Goal: Information Seeking & Learning: Learn about a topic

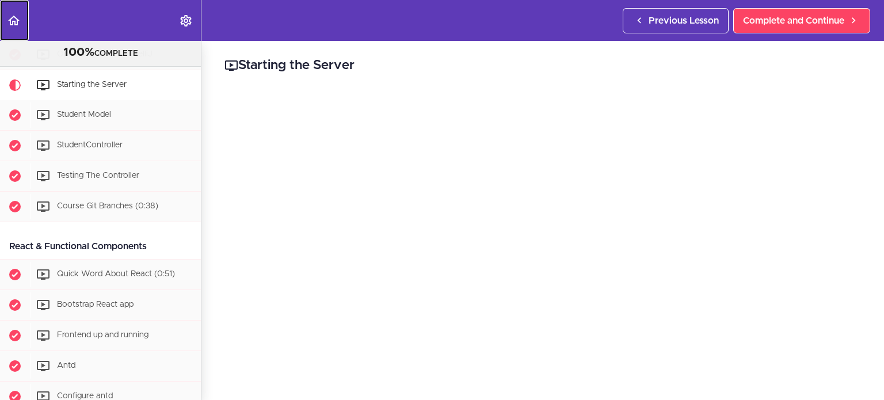
click at [16, 19] on icon "Back to course curriculum" at bounding box center [14, 21] width 14 height 14
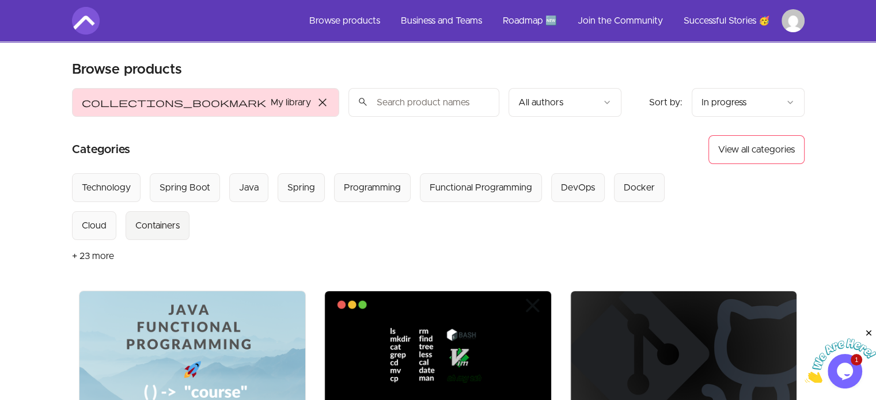
click at [135, 227] on div "Containers" at bounding box center [157, 226] width 44 height 14
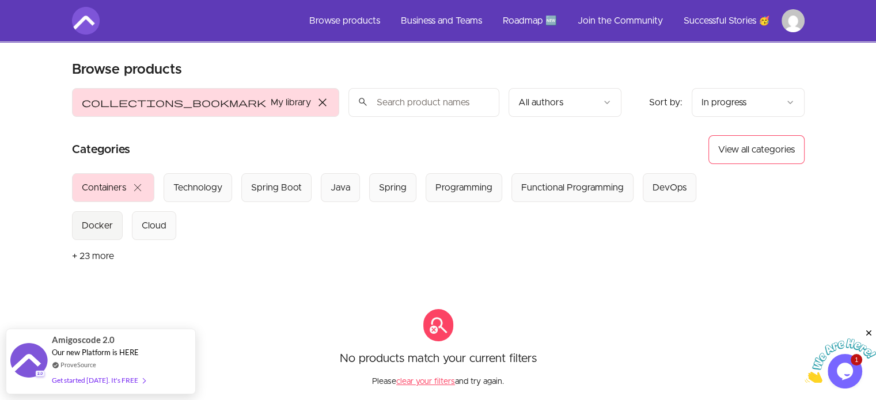
scroll to position [58, 0]
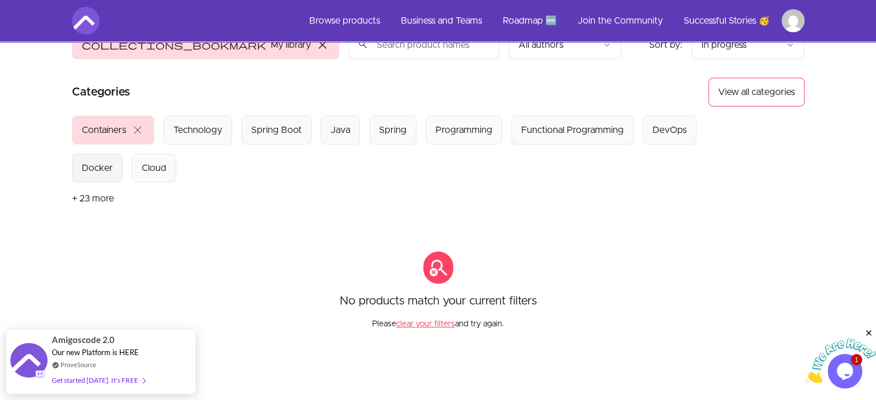
click at [96, 165] on div "Docker" at bounding box center [97, 168] width 31 height 14
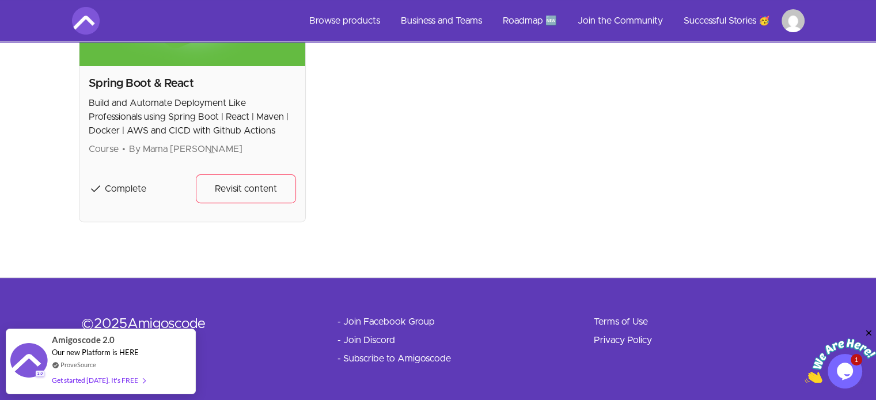
scroll to position [64, 0]
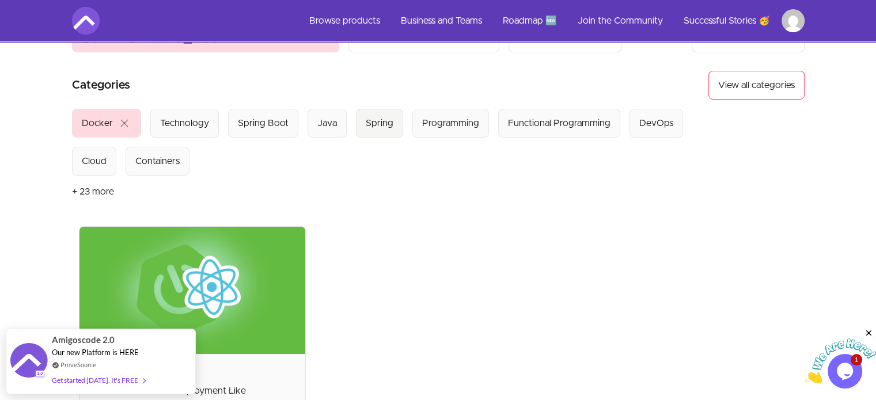
click at [383, 123] on div "Spring" at bounding box center [380, 123] width 28 height 14
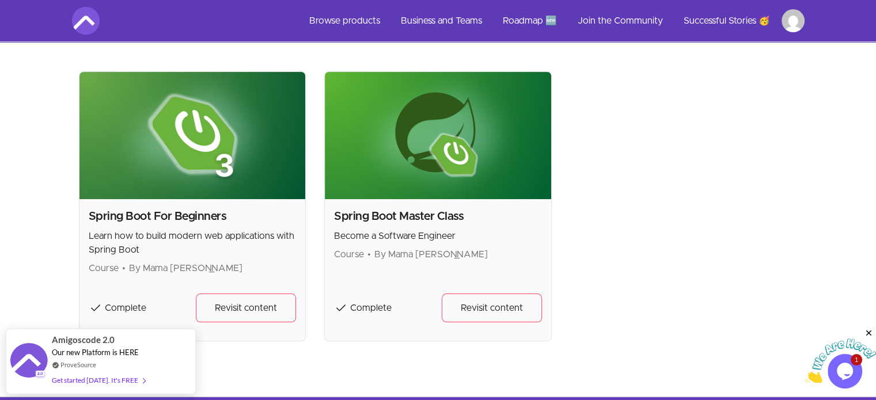
scroll to position [237, 0]
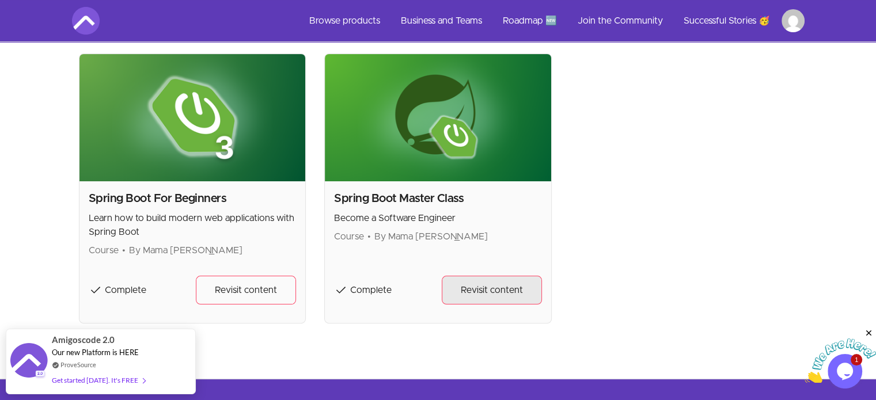
click at [479, 290] on span "Revisit content" at bounding box center [492, 290] width 62 height 14
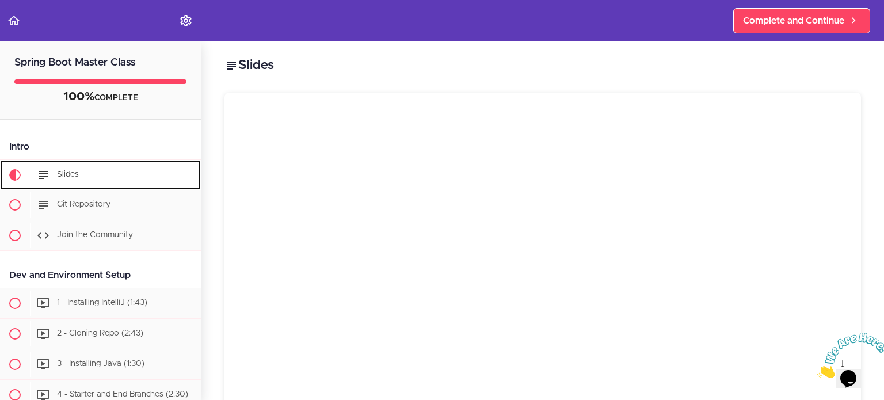
click at [69, 172] on span "Slides" at bounding box center [68, 174] width 22 height 8
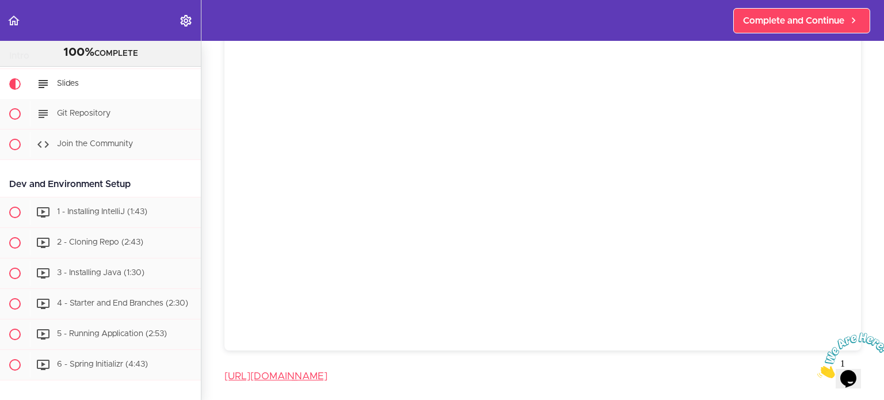
scroll to position [115, 0]
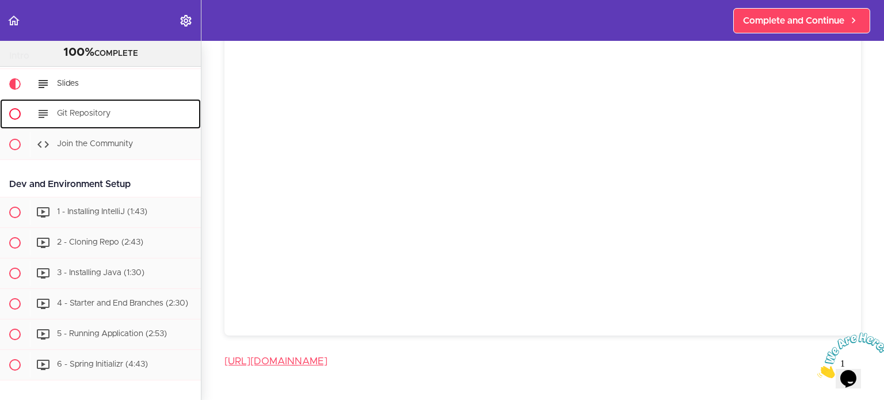
click at [101, 119] on div "Git Repository" at bounding box center [115, 113] width 171 height 25
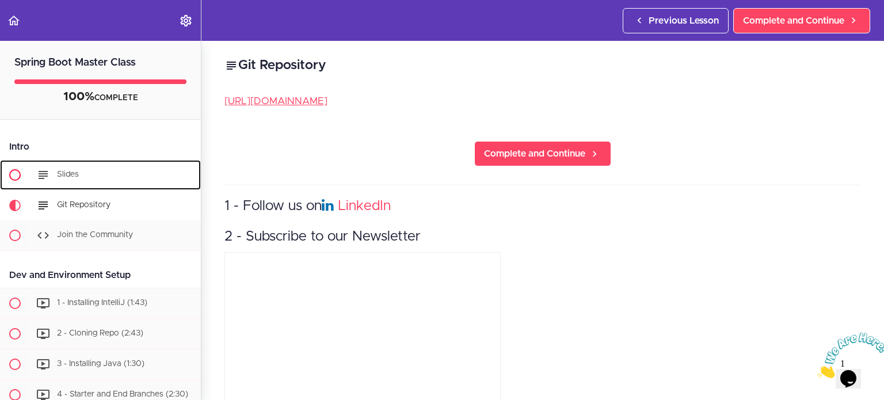
click at [82, 174] on div "Slides" at bounding box center [115, 174] width 171 height 25
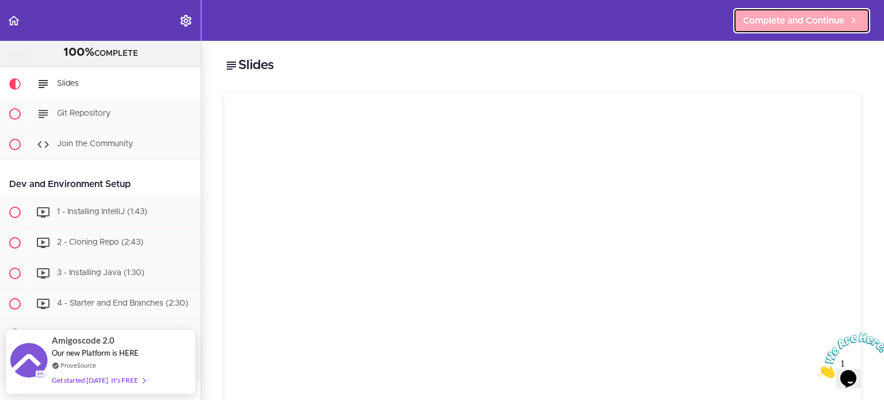
click at [814, 24] on span "Complete and Continue" at bounding box center [793, 21] width 101 height 14
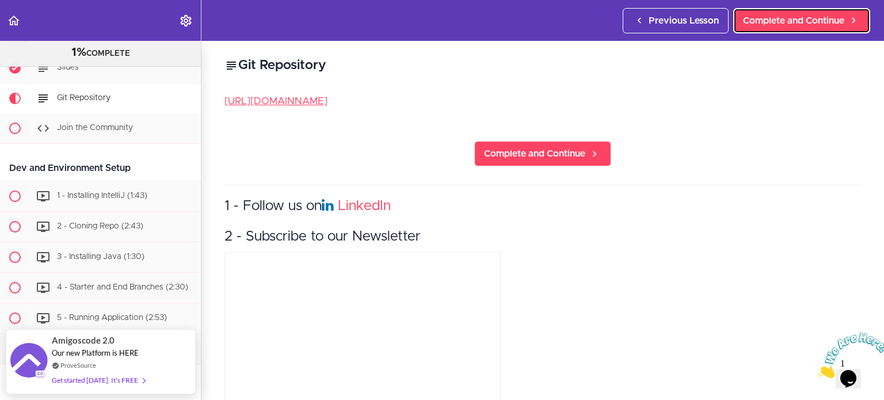
scroll to position [60, 0]
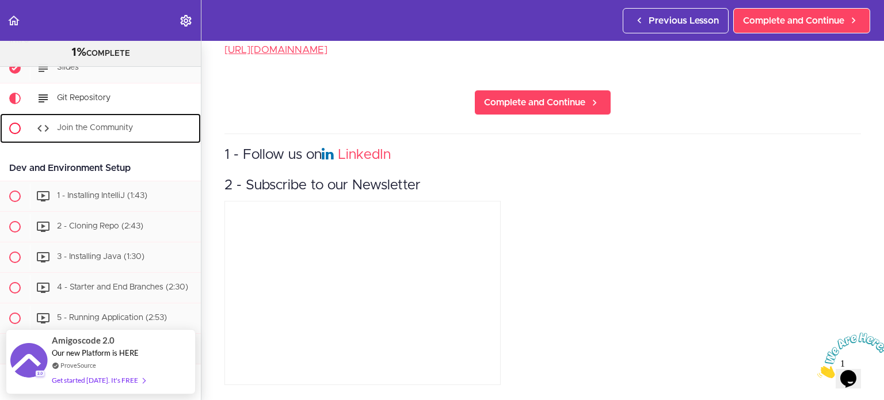
click at [108, 125] on span "Join the Community" at bounding box center [95, 128] width 76 height 8
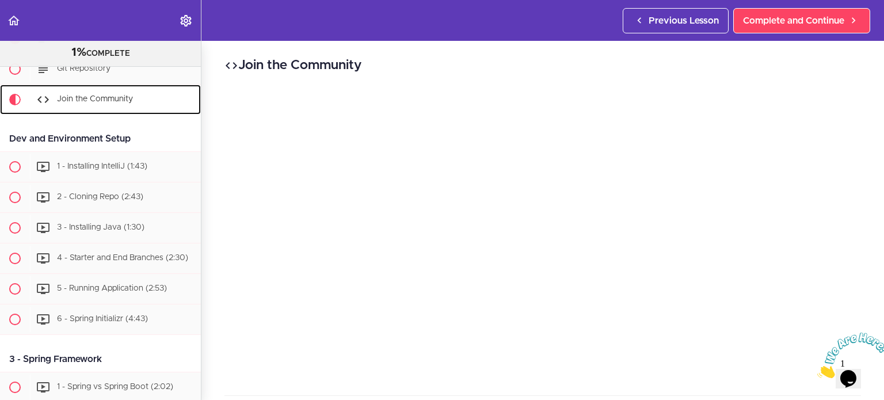
scroll to position [122, 0]
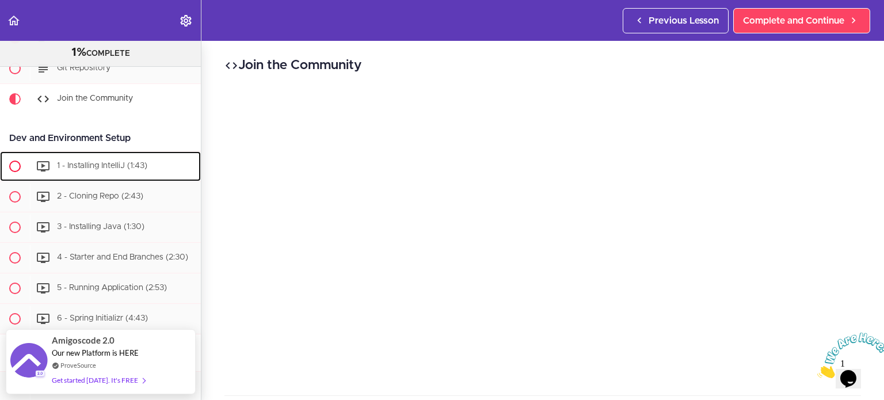
click at [103, 166] on span "1 - Installing IntelliJ (1:43)" at bounding box center [102, 166] width 90 height 8
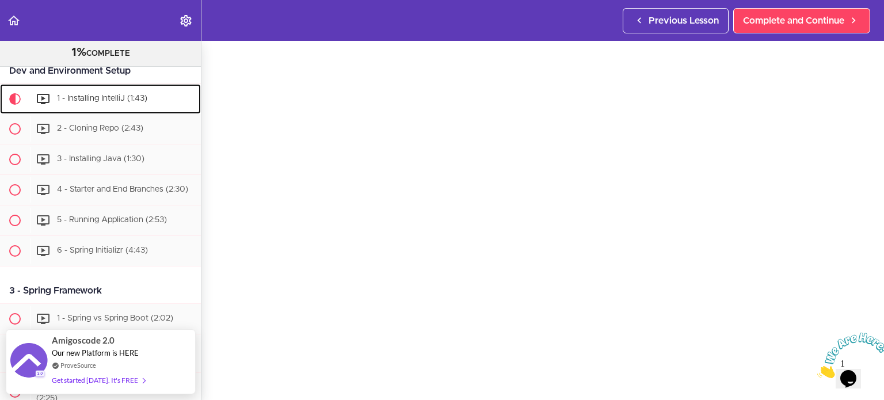
scroll to position [115, 0]
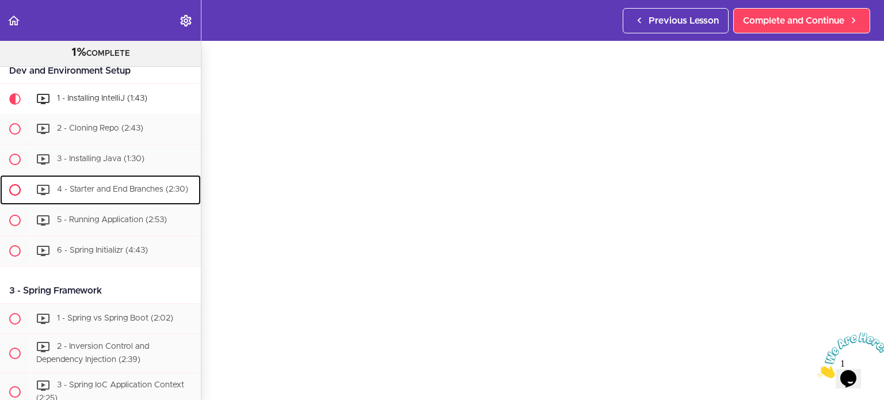
click at [117, 186] on span "4 - Starter and End Branches (2:30)" at bounding box center [122, 189] width 131 height 8
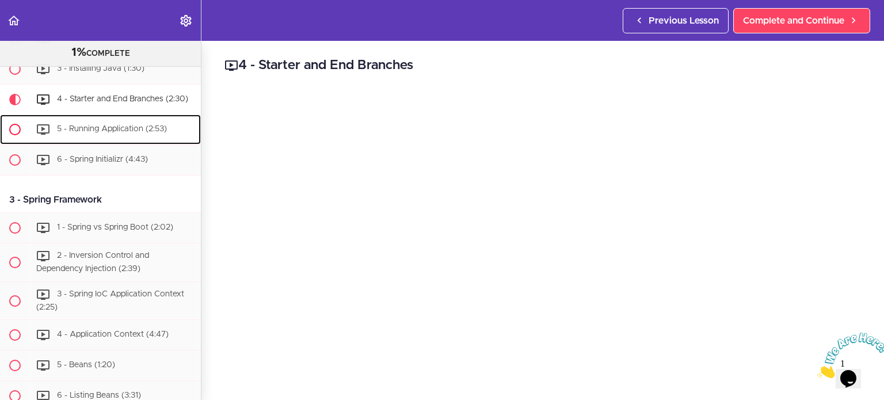
click at [96, 133] on span "5 - Running Application (2:53)" at bounding box center [112, 129] width 110 height 8
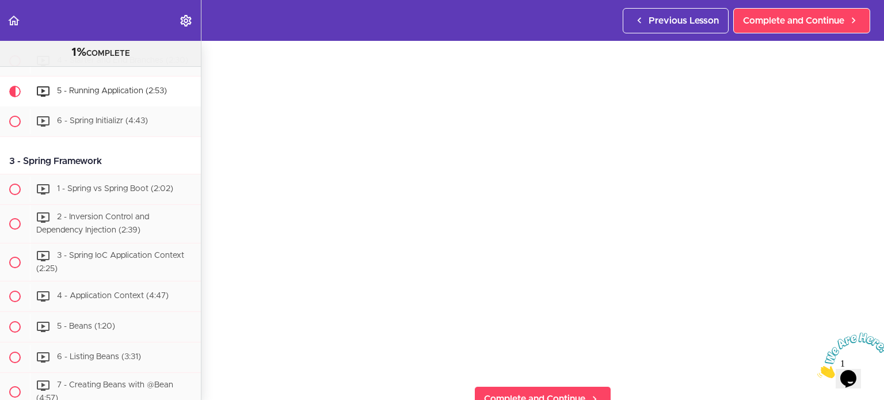
scroll to position [58, 0]
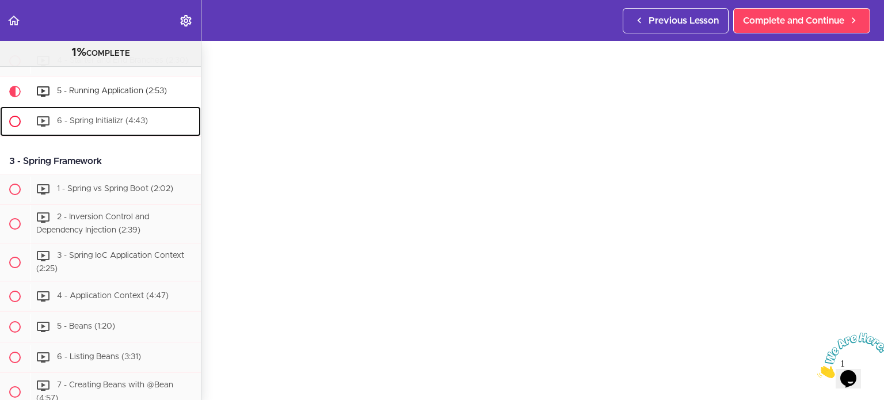
click at [82, 125] on span "6 - Spring Initializr (4:43)" at bounding box center [102, 121] width 91 height 8
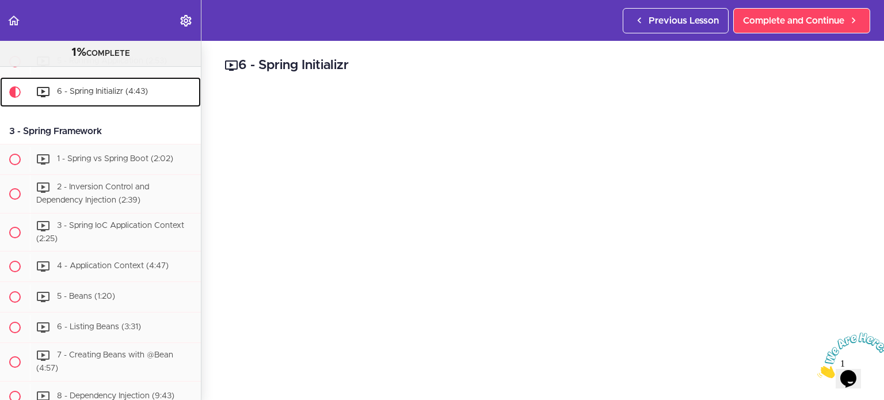
scroll to position [350, 0]
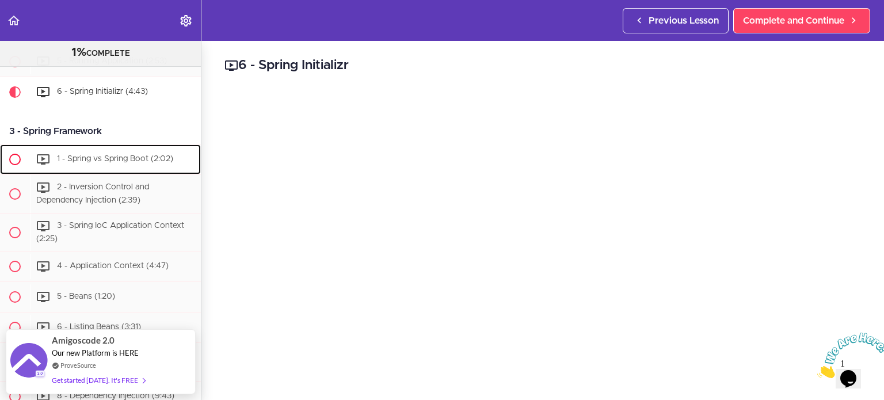
click at [108, 162] on span "1 - Spring vs Spring Boot (2:02)" at bounding box center [115, 159] width 116 height 8
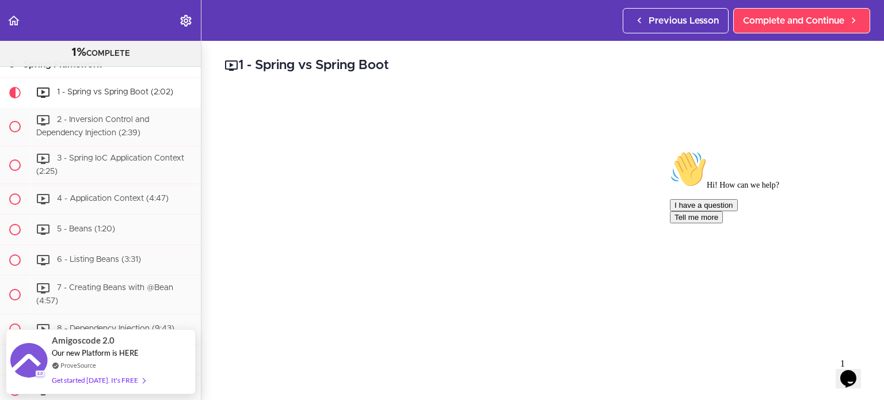
scroll to position [58, 0]
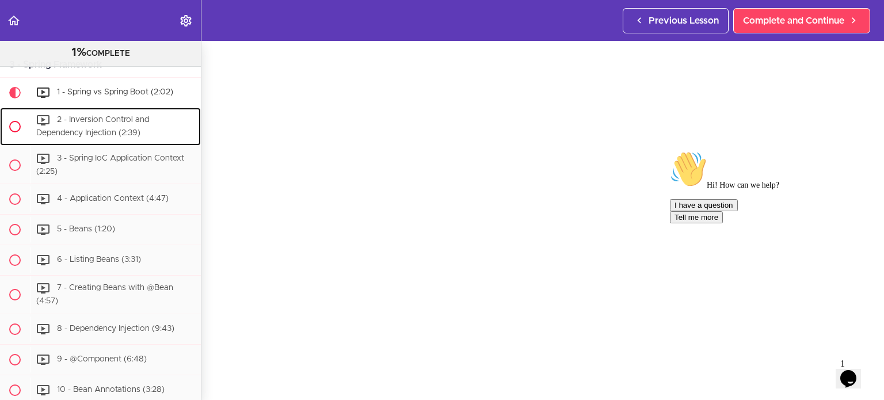
click at [121, 133] on div "2 - Inversion Control and Dependency Injection (2:39)" at bounding box center [115, 127] width 171 height 38
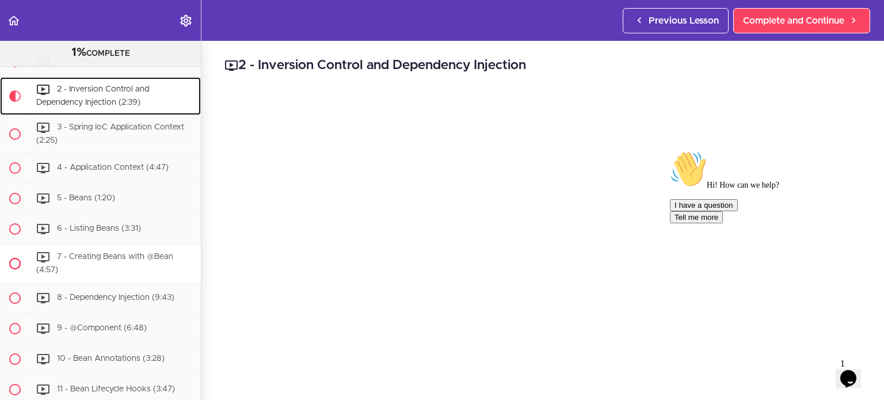
scroll to position [390, 0]
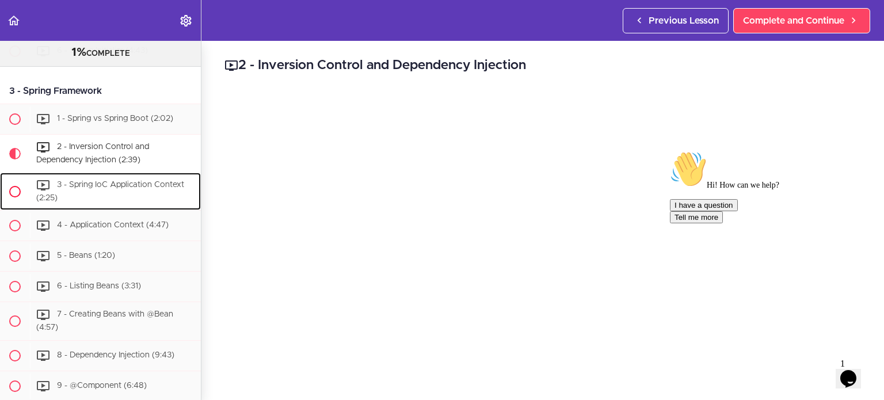
click at [93, 195] on div "3 - Spring IoC Application Context (2:25)" at bounding box center [115, 192] width 171 height 38
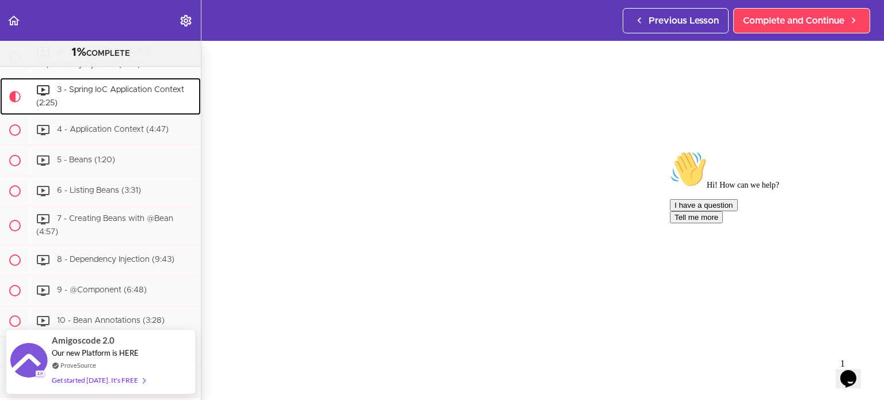
scroll to position [58, 0]
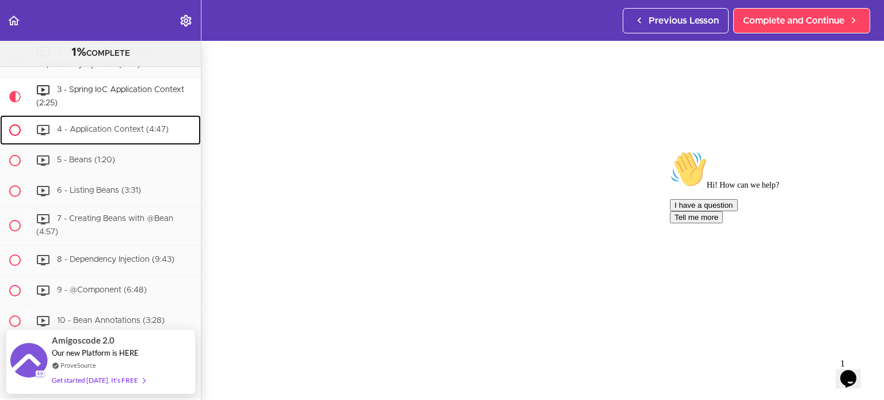
click at [104, 132] on span "4 - Application Context (4:47)" at bounding box center [113, 130] width 112 height 8
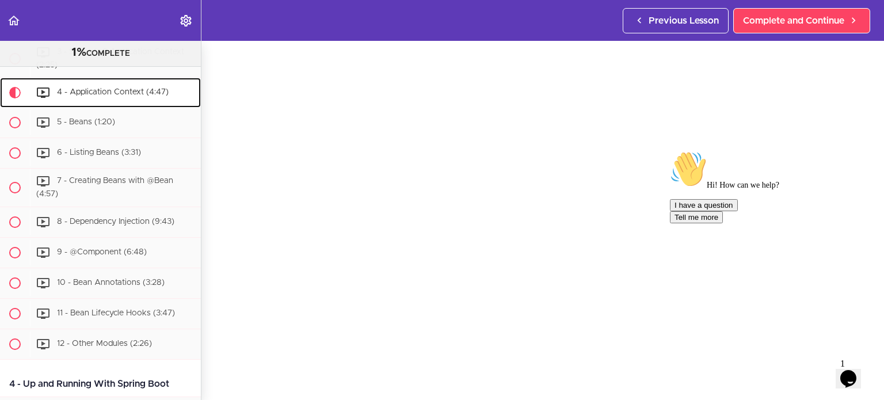
scroll to position [58, 0]
click at [73, 127] on span "5 - Beans (1:20)" at bounding box center [86, 123] width 58 height 8
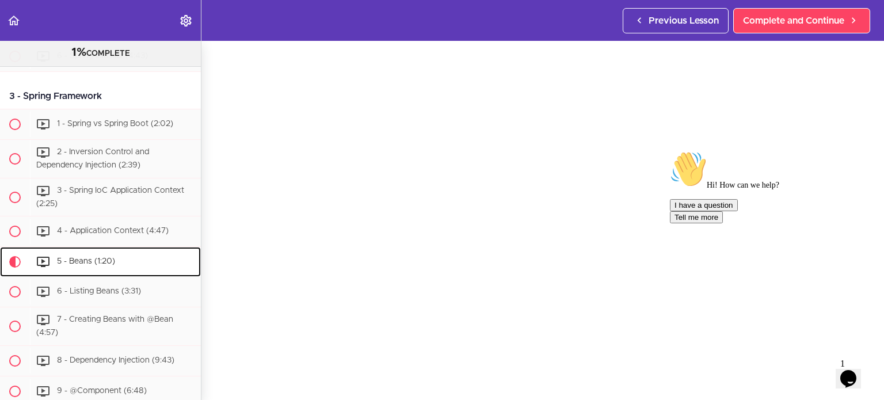
scroll to position [382, 0]
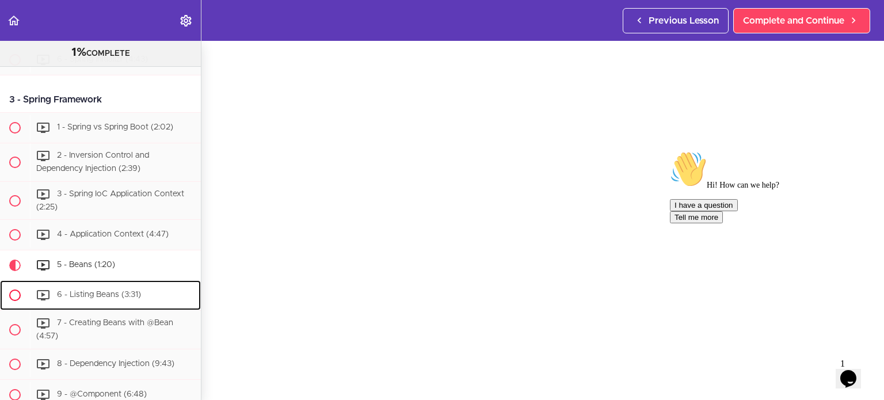
click at [88, 299] on span "6 - Listing Beans (3:31)" at bounding box center [99, 295] width 84 height 8
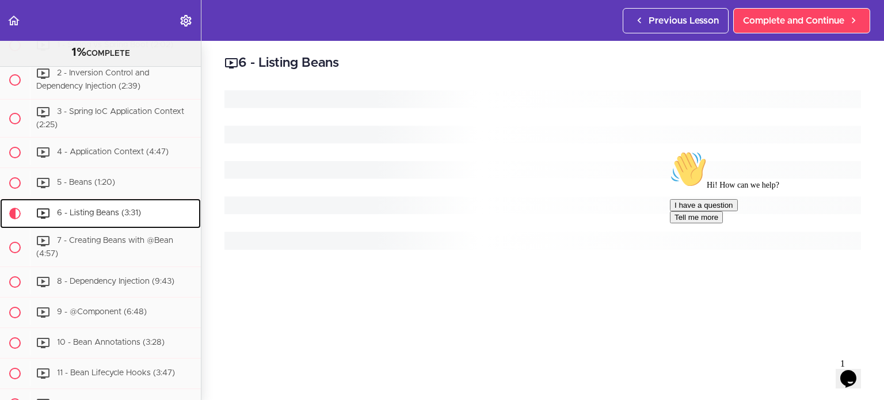
scroll to position [585, 0]
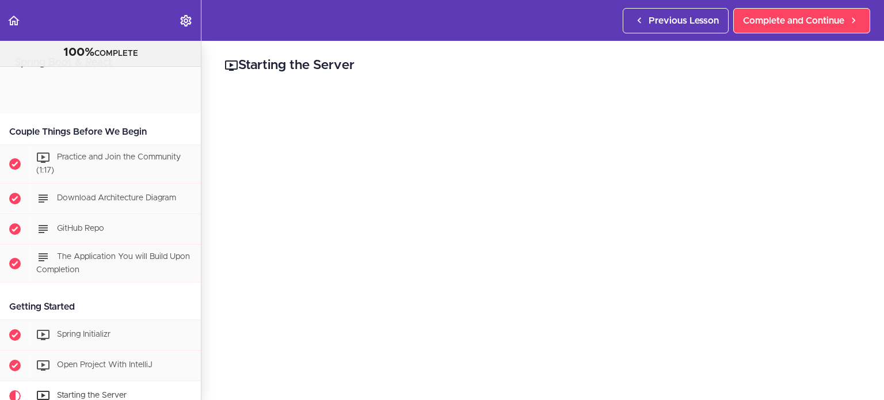
scroll to position [311, 0]
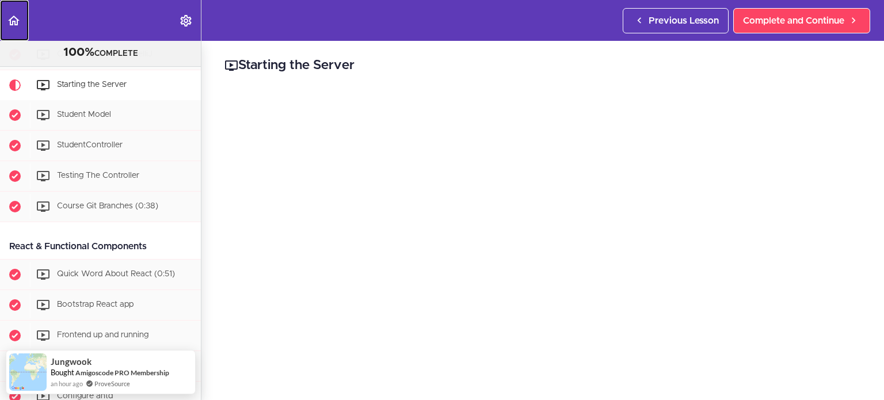
click at [13, 21] on use "Back to course curriculum" at bounding box center [14, 21] width 12 height 10
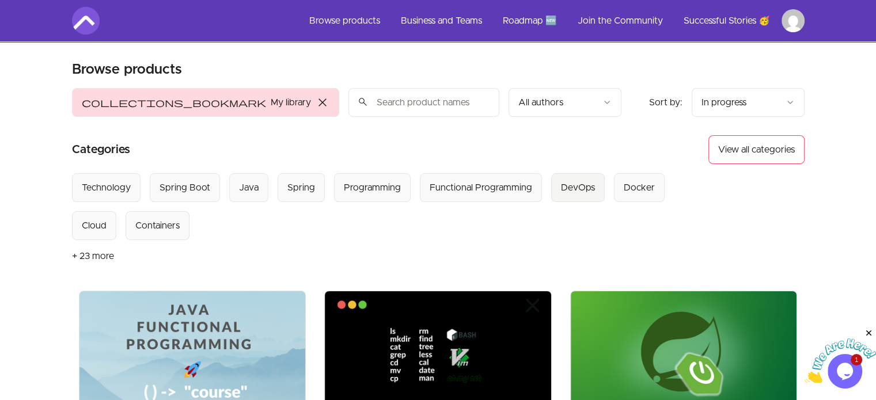
click at [580, 187] on div "DevOps" at bounding box center [578, 188] width 34 height 14
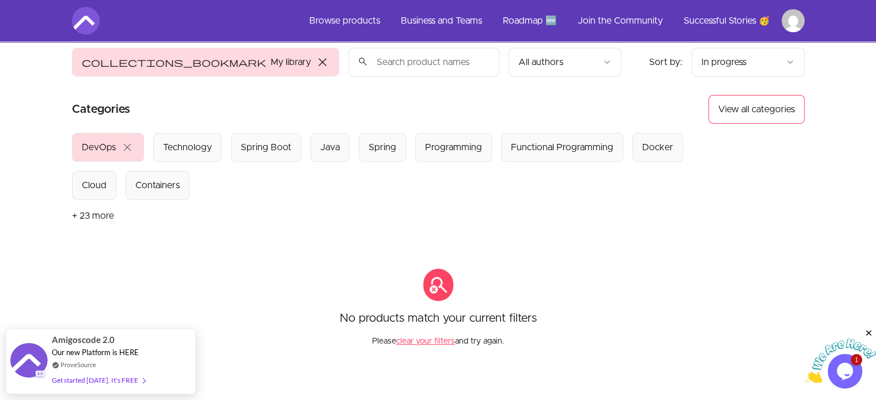
scroll to position [58, 0]
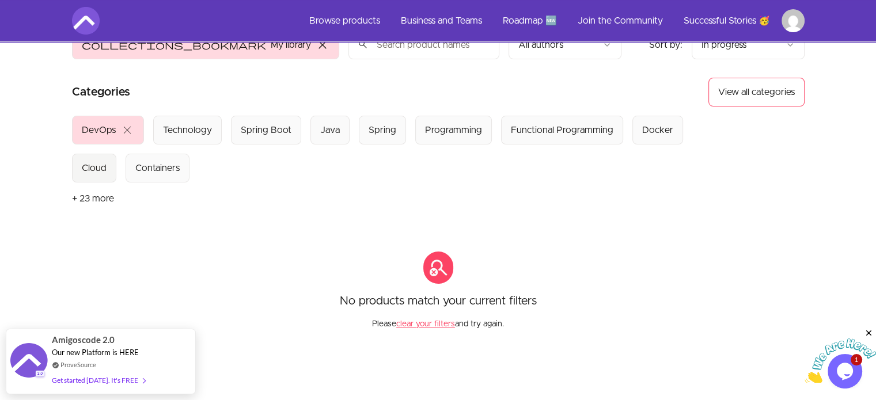
click at [93, 165] on div "Cloud" at bounding box center [94, 168] width 25 height 14
click at [105, 168] on div "Docker" at bounding box center [97, 168] width 31 height 14
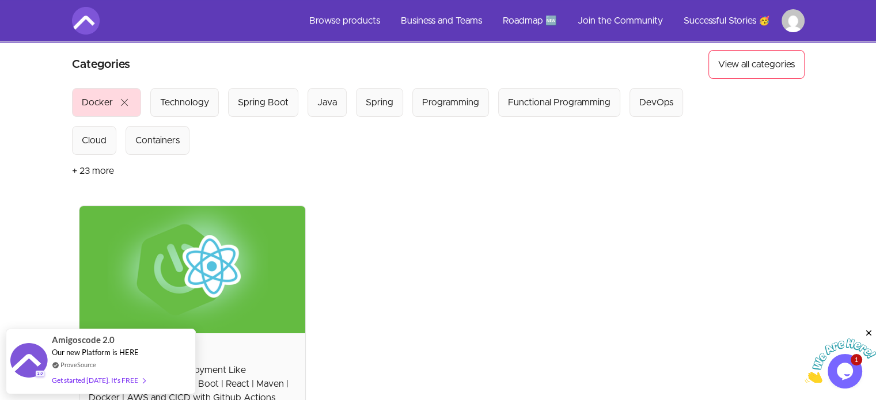
scroll to position [58, 0]
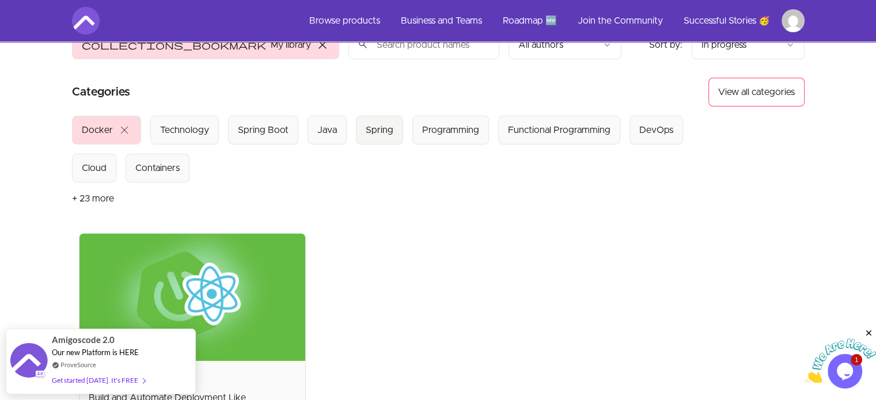
click at [373, 128] on div "Spring" at bounding box center [380, 130] width 28 height 14
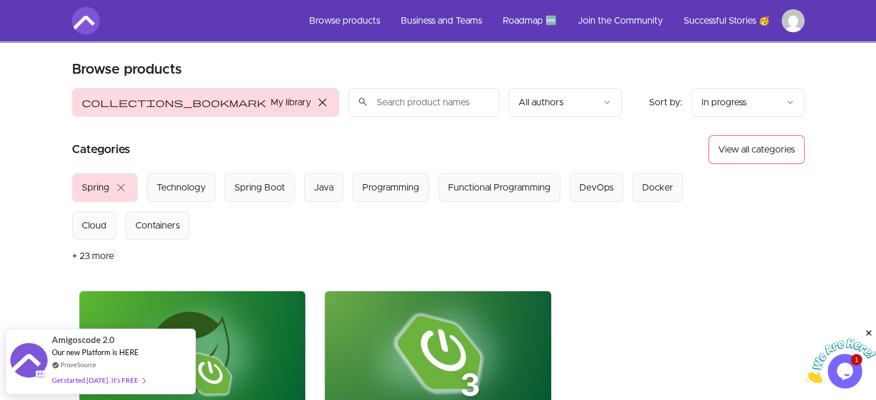
click at [348, 105] on input "search" at bounding box center [423, 102] width 151 height 29
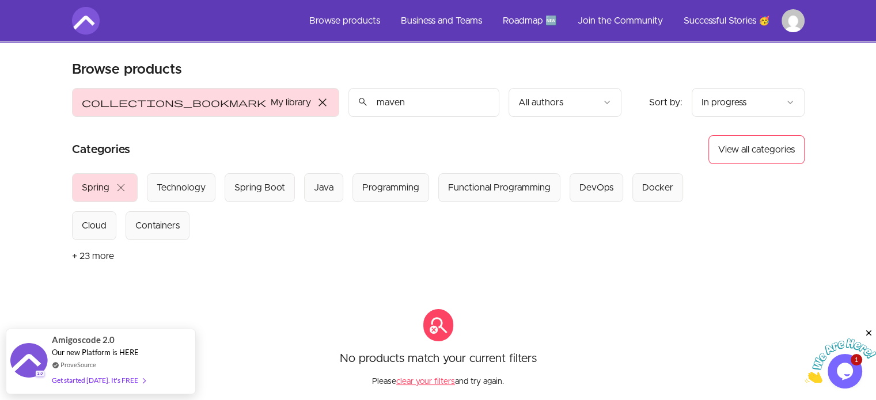
type input "maven"
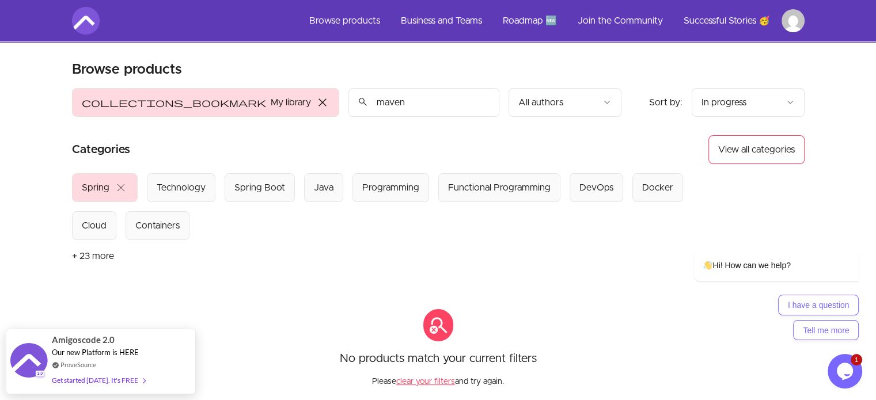
click at [403, 102] on input "maven" at bounding box center [423, 102] width 151 height 29
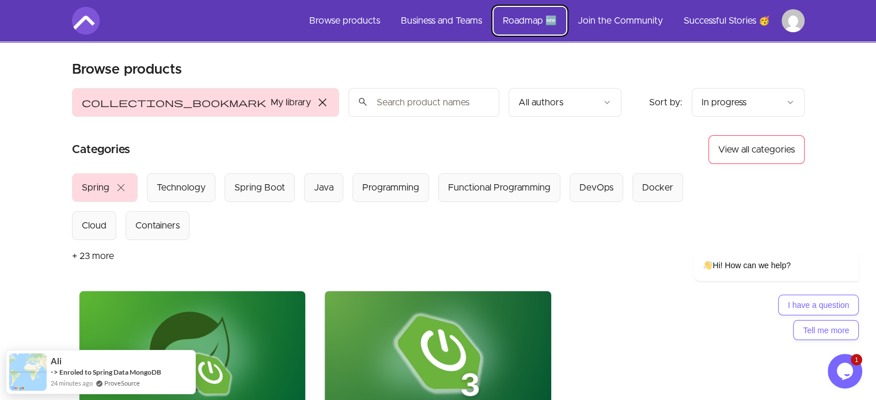
click at [506, 19] on link "Roadmap 🆕" at bounding box center [529, 21] width 73 height 28
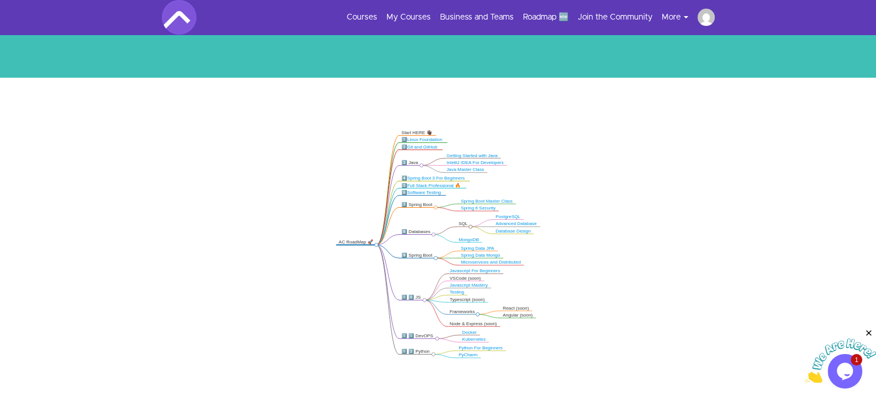
scroll to position [173, 0]
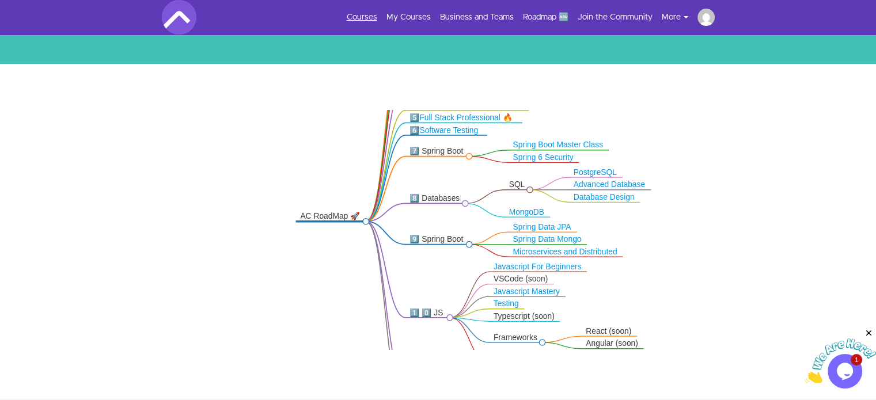
click at [371, 16] on link "Courses" at bounding box center [362, 18] width 31 height 12
